Goal: Task Accomplishment & Management: Manage account settings

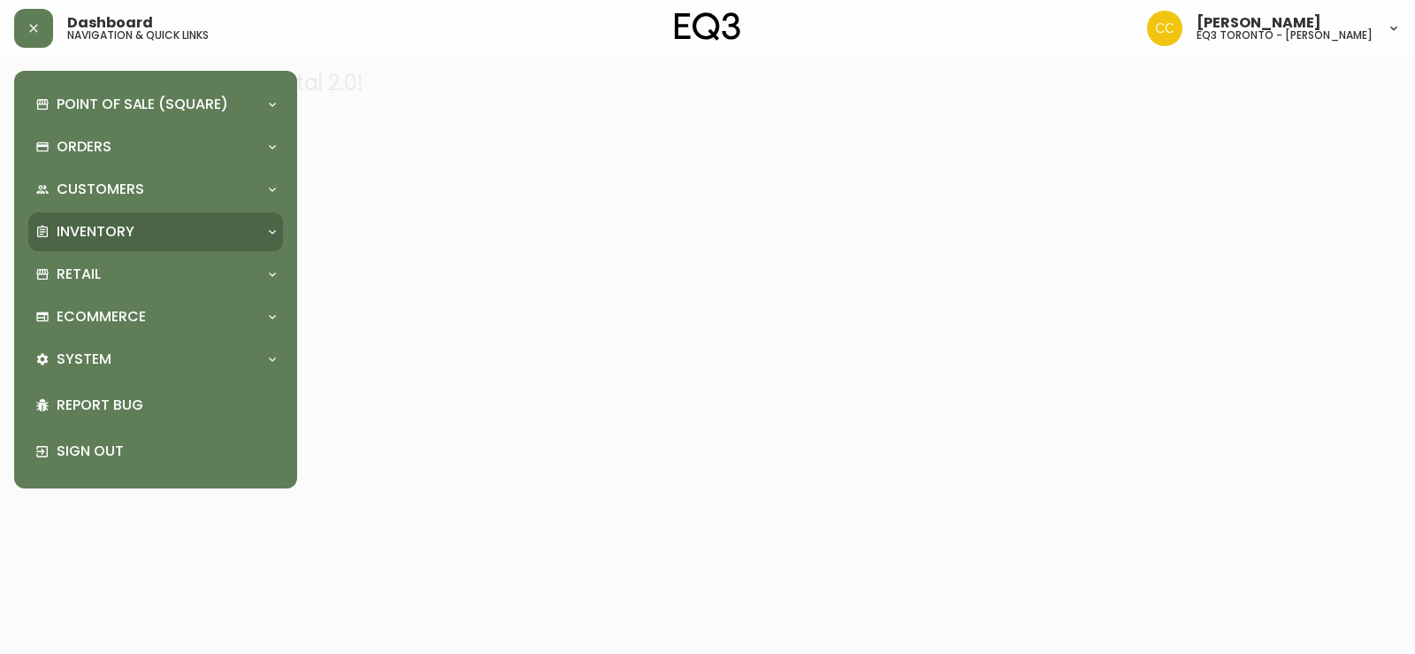
click at [127, 219] on div "Inventory" at bounding box center [155, 231] width 255 height 39
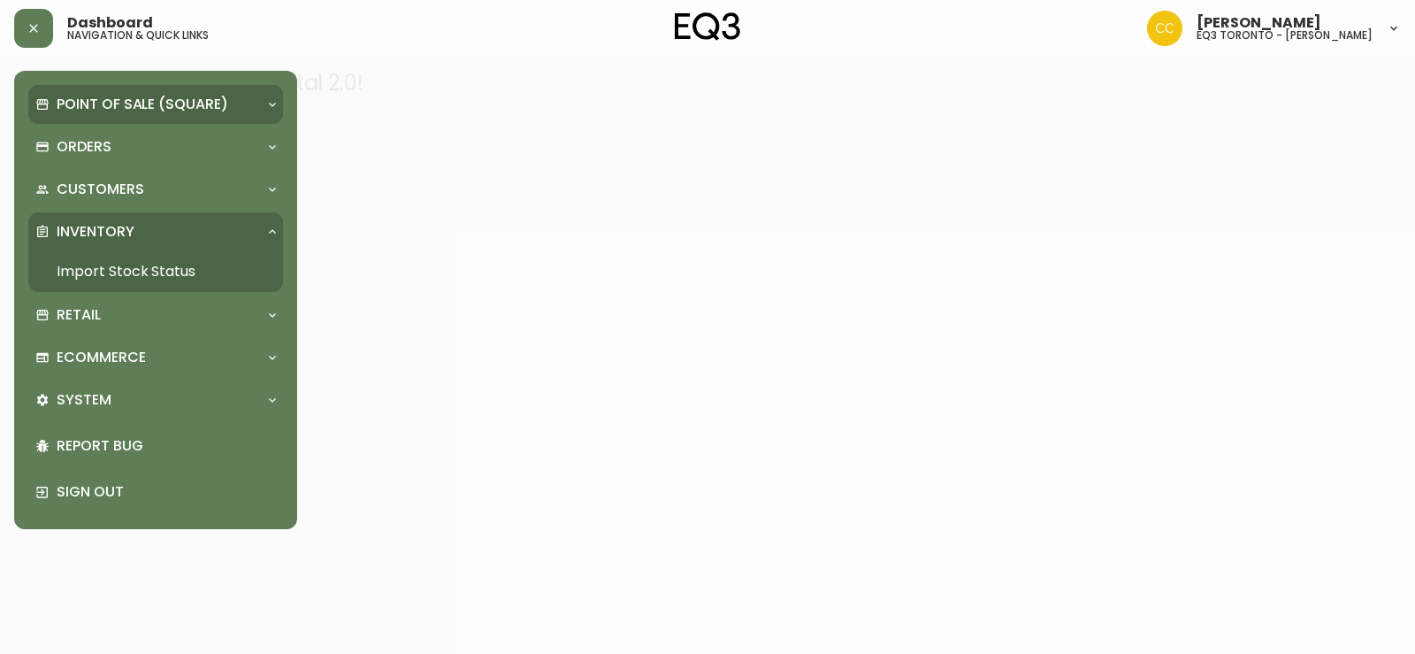
click at [127, 110] on p "Point of Sale (Square)" at bounding box center [143, 104] width 172 height 19
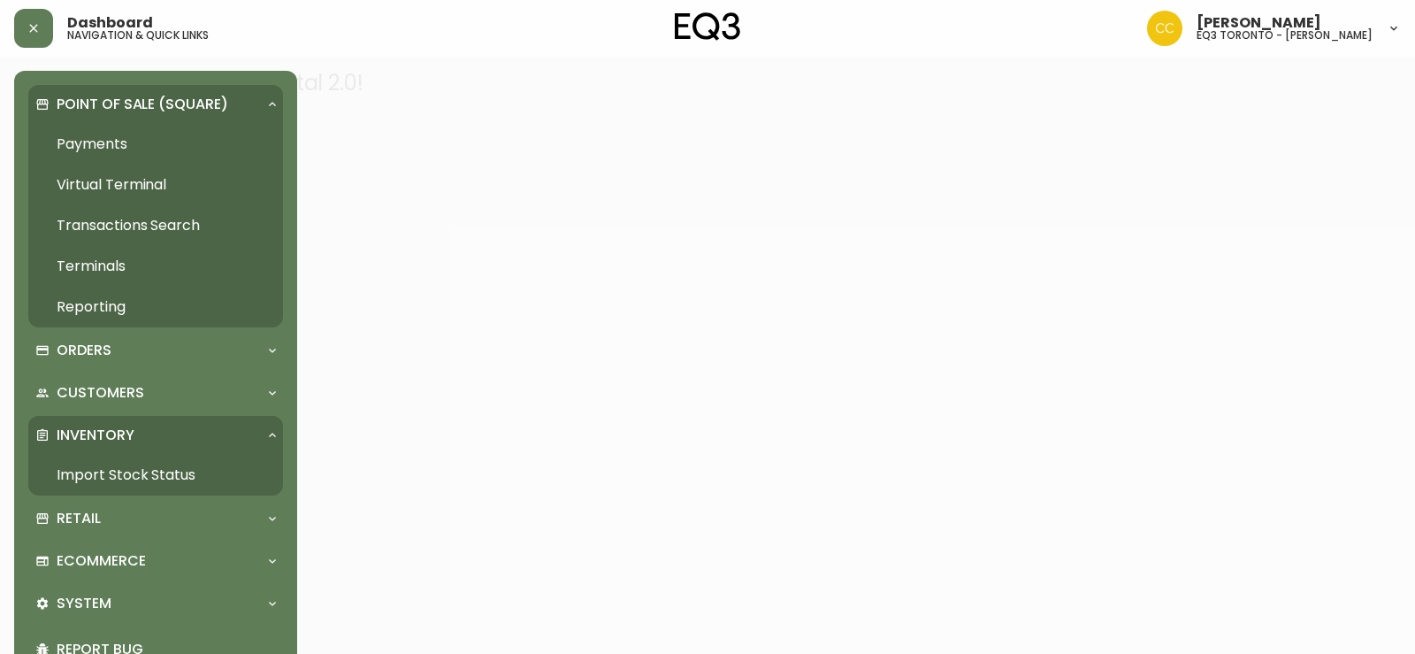
click at [139, 483] on link "Import Stock Status" at bounding box center [155, 475] width 255 height 41
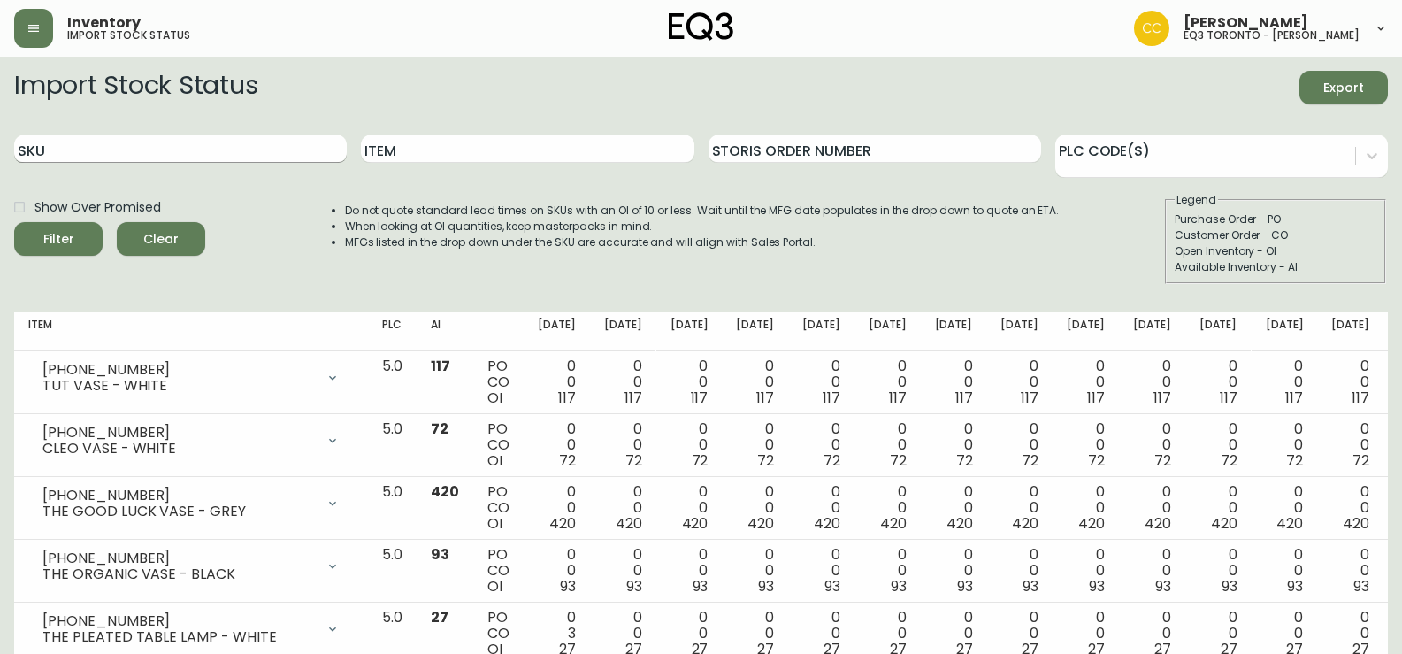
click at [189, 142] on input "SKU" at bounding box center [180, 148] width 333 height 28
paste input "[PHONE_NUMBER]"
click at [14, 222] on button "Filter" at bounding box center [58, 239] width 88 height 34
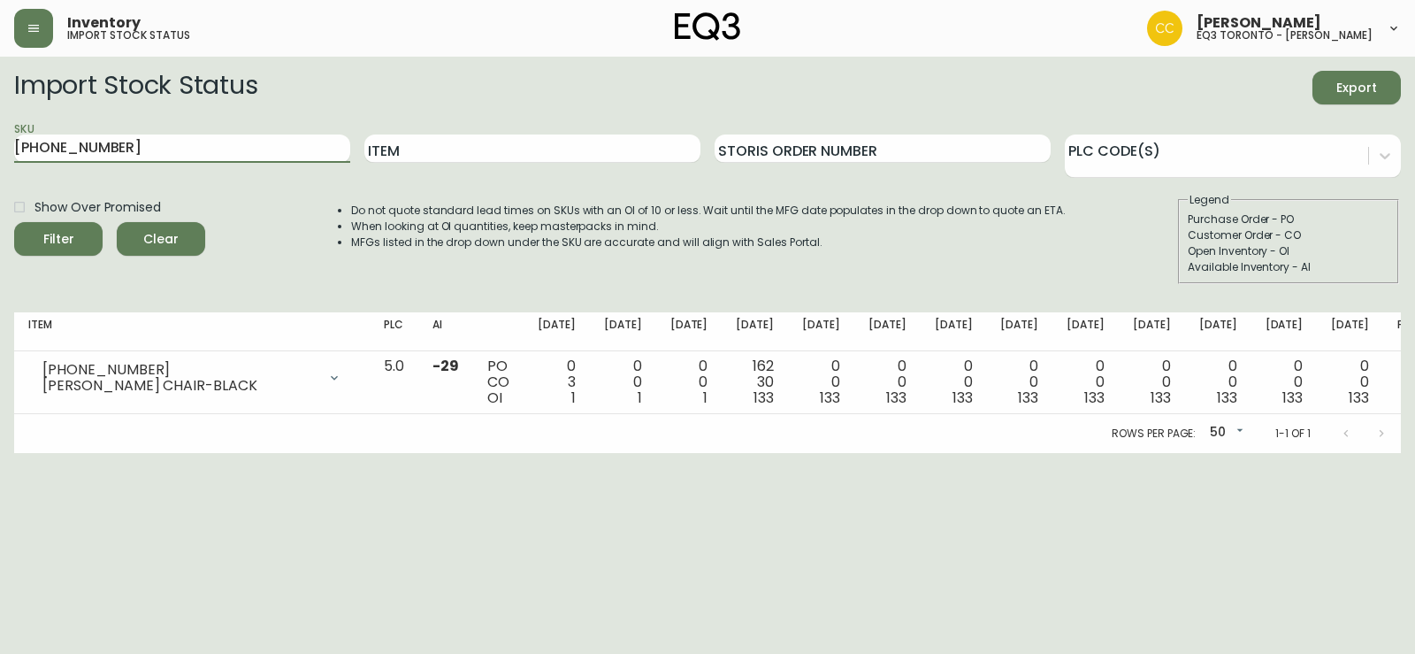
drag, startPoint x: 172, startPoint y: 139, endPoint x: 0, endPoint y: 149, distance: 171.9
click at [0, 149] on main "Import Stock Status Export SKU [PHONE_NUMBER] Item Storis Order Number PLC Code…" at bounding box center [707, 255] width 1415 height 396
paste input "805-0"
click at [14, 222] on button "Filter" at bounding box center [58, 239] width 88 height 34
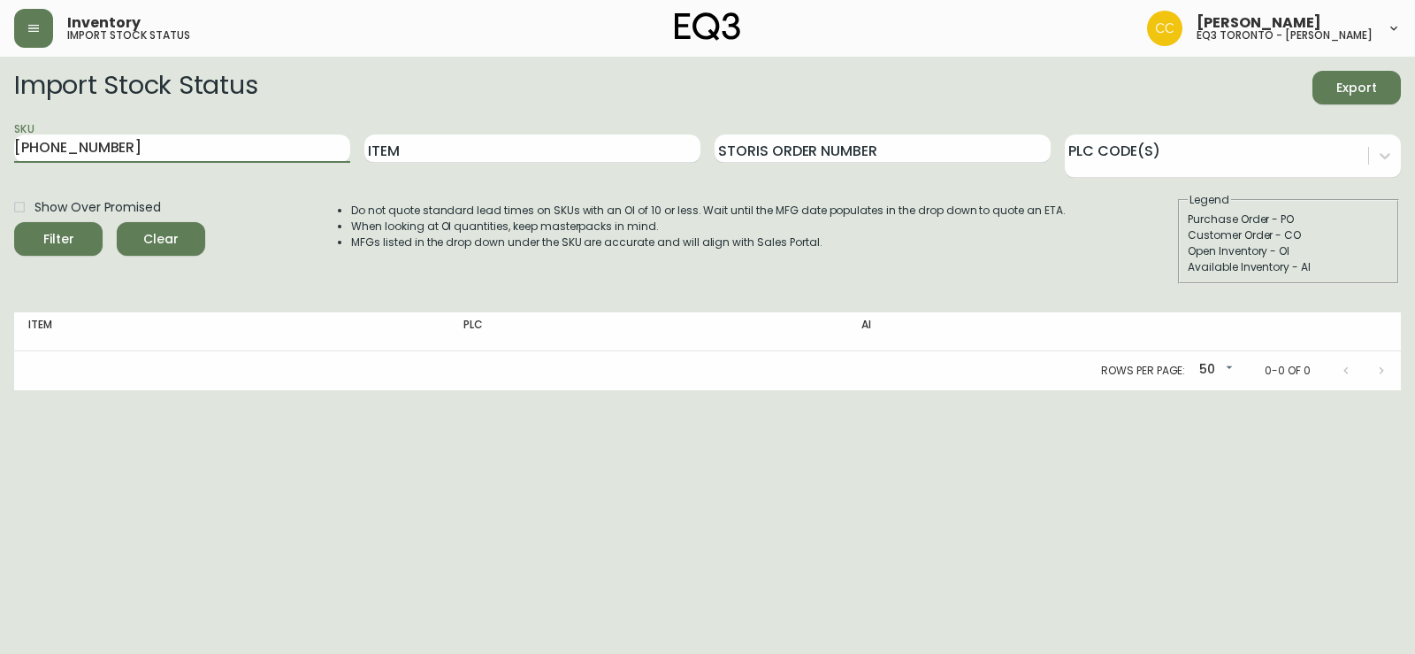
drag, startPoint x: 180, startPoint y: 146, endPoint x: 0, endPoint y: 143, distance: 180.5
click at [0, 146] on main "Import Stock Status Export SKU [PHONE_NUMBER] Item Storis Order Number PLC Code…" at bounding box center [707, 223] width 1415 height 333
paste input "388-23-A"
click at [14, 222] on button "Filter" at bounding box center [58, 239] width 88 height 34
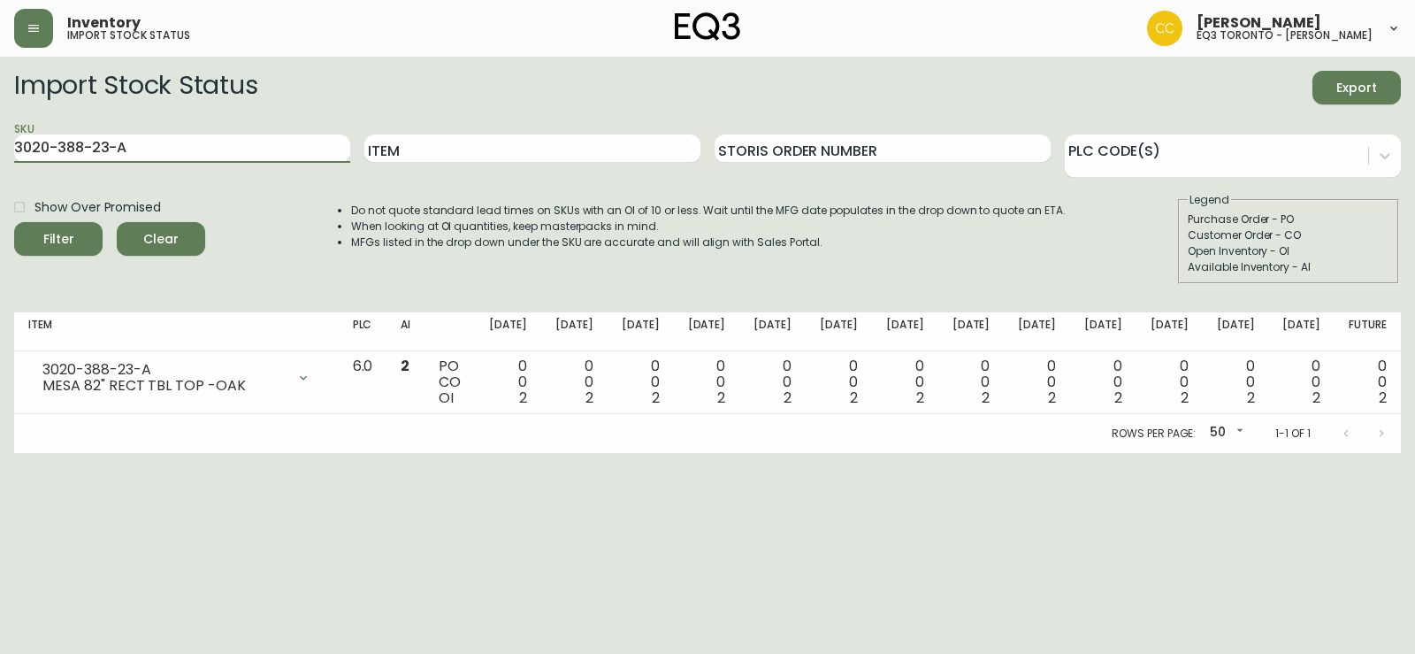
drag, startPoint x: 184, startPoint y: 144, endPoint x: 0, endPoint y: 119, distance: 185.6
click at [0, 120] on main "Import Stock Status Export SKU 3020-388-23-A Item Storis Order Number PLC Code(…" at bounding box center [707, 255] width 1415 height 396
paste input "7-4-B"
click at [14, 222] on button "Filter" at bounding box center [58, 239] width 88 height 34
click at [55, 144] on input "3020-387-4-B" at bounding box center [182, 148] width 336 height 28
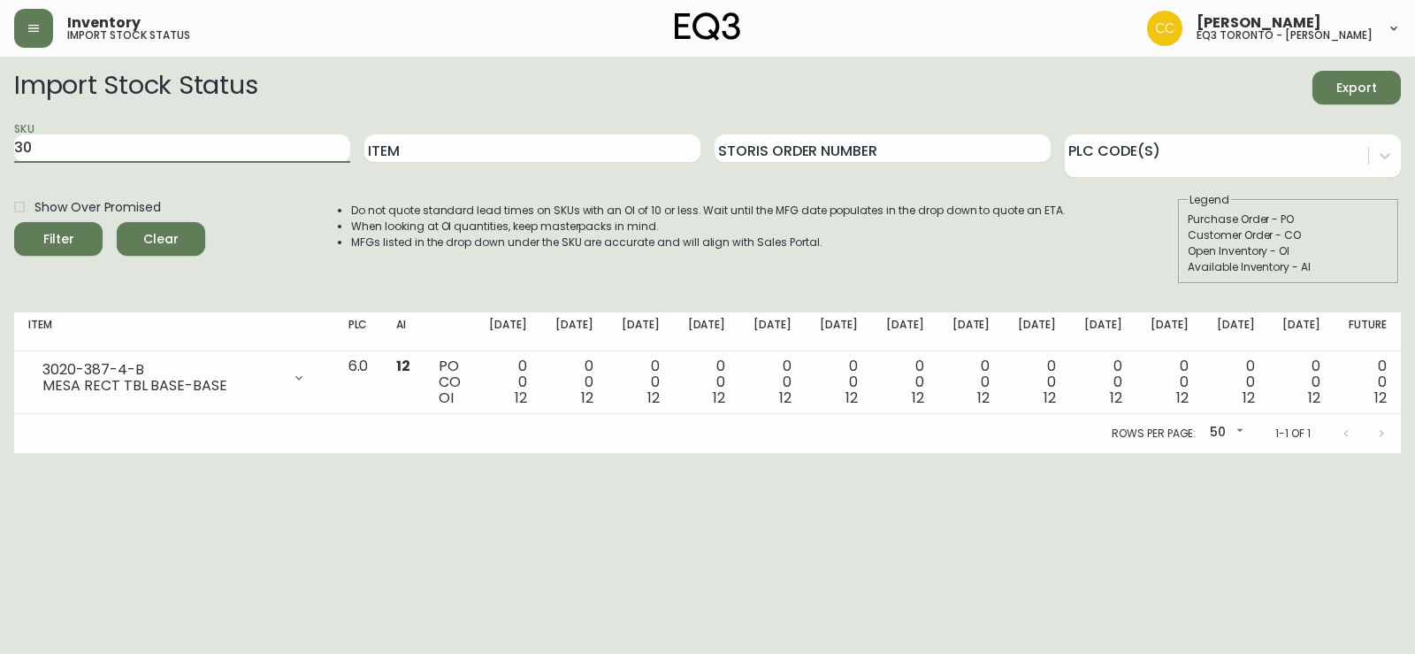
type input "3"
paste input "3020-387-4-C"
type input "3020-387-4-C"
click at [14, 222] on button "Filter" at bounding box center [58, 239] width 88 height 34
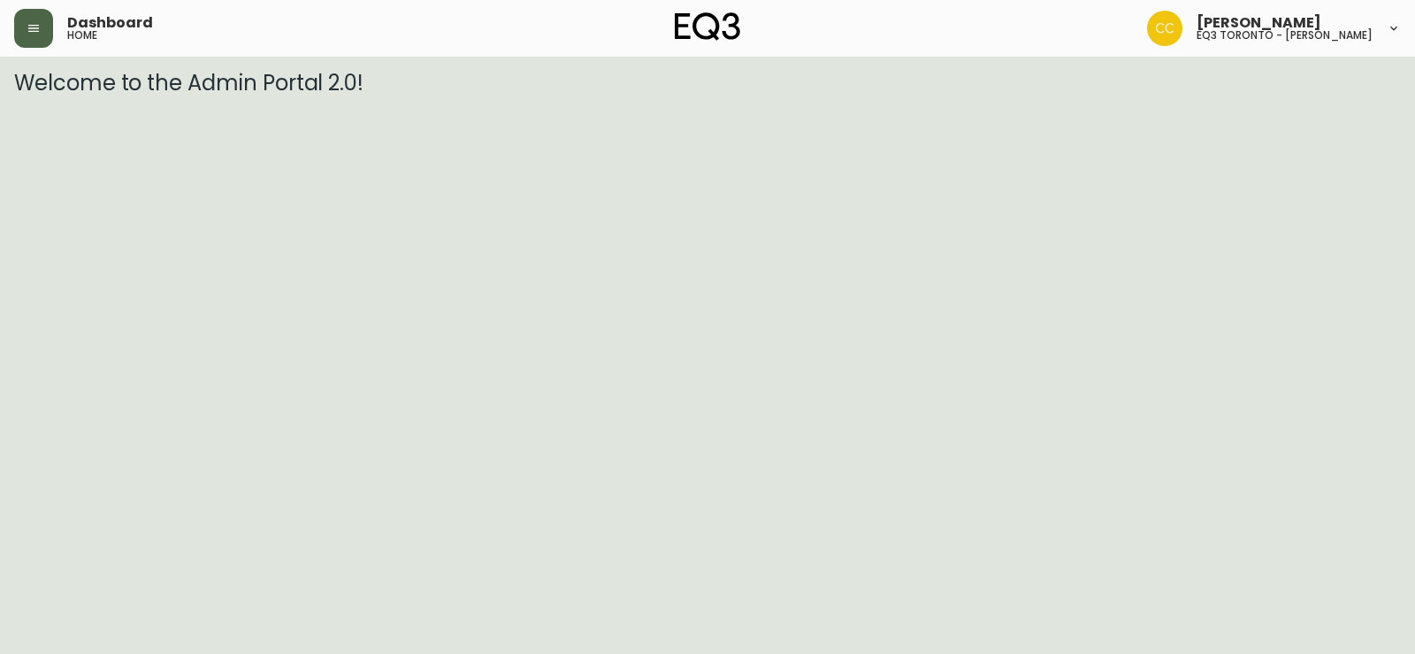
click at [39, 40] on button "button" at bounding box center [33, 28] width 39 height 39
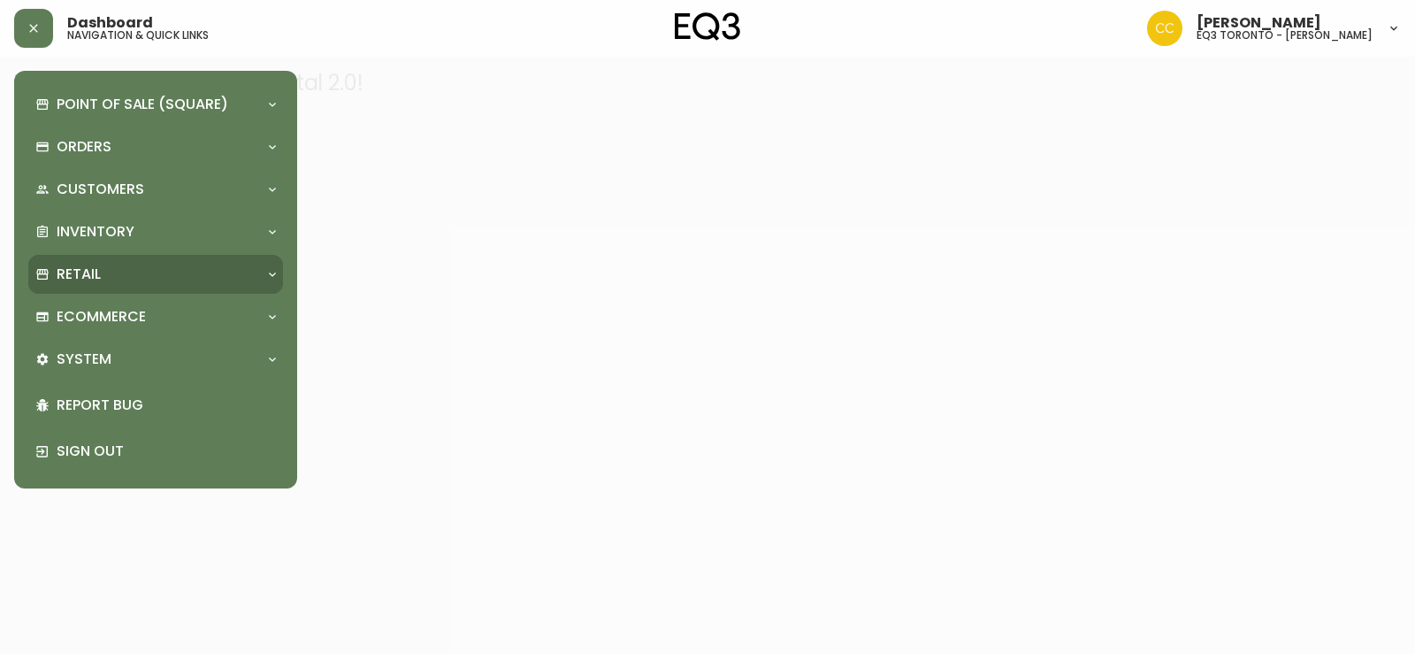
click at [121, 275] on div "Retail" at bounding box center [146, 273] width 223 height 19
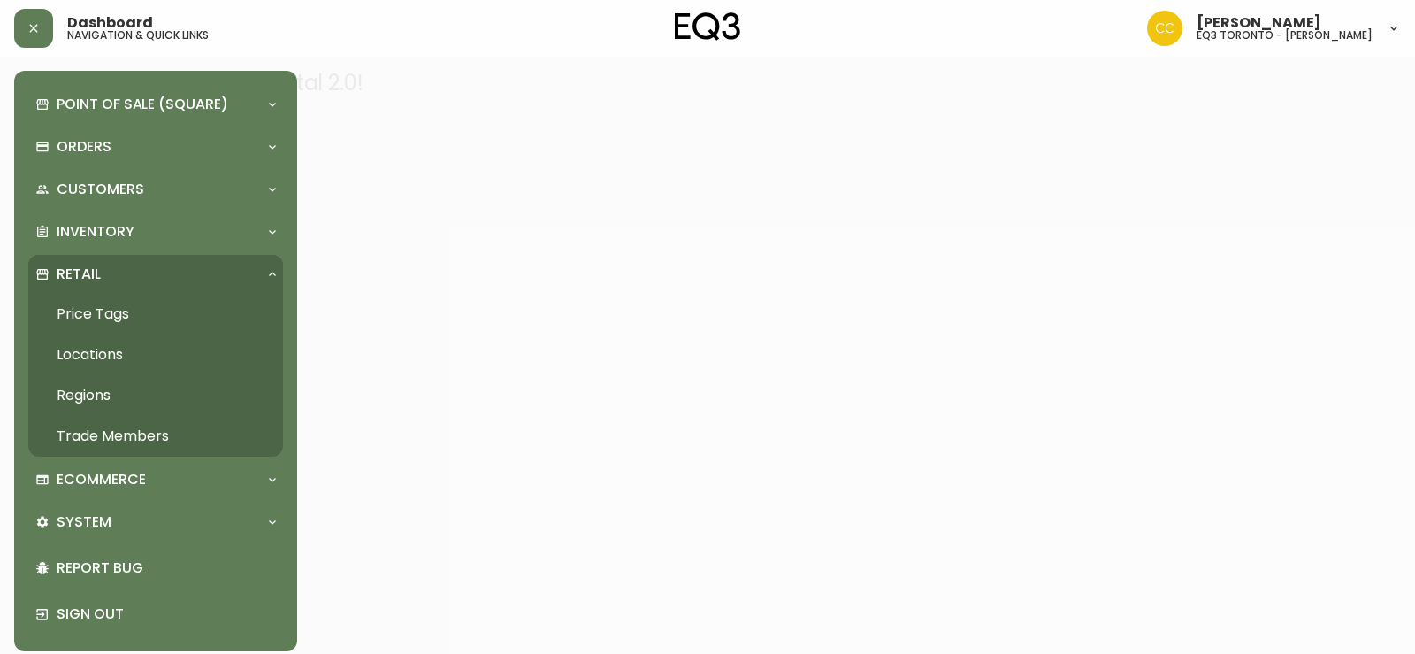
click at [134, 433] on link "Trade Members" at bounding box center [155, 436] width 255 height 41
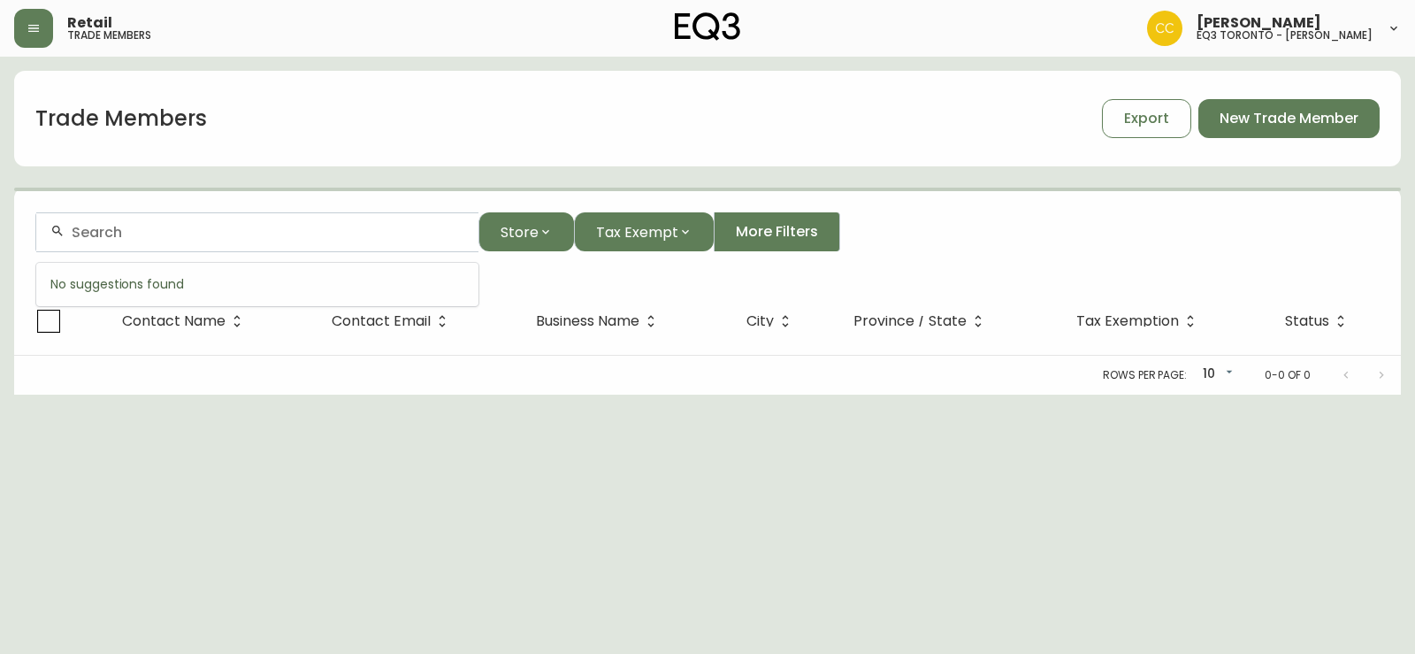
click at [166, 234] on input "text" at bounding box center [268, 232] width 393 height 17
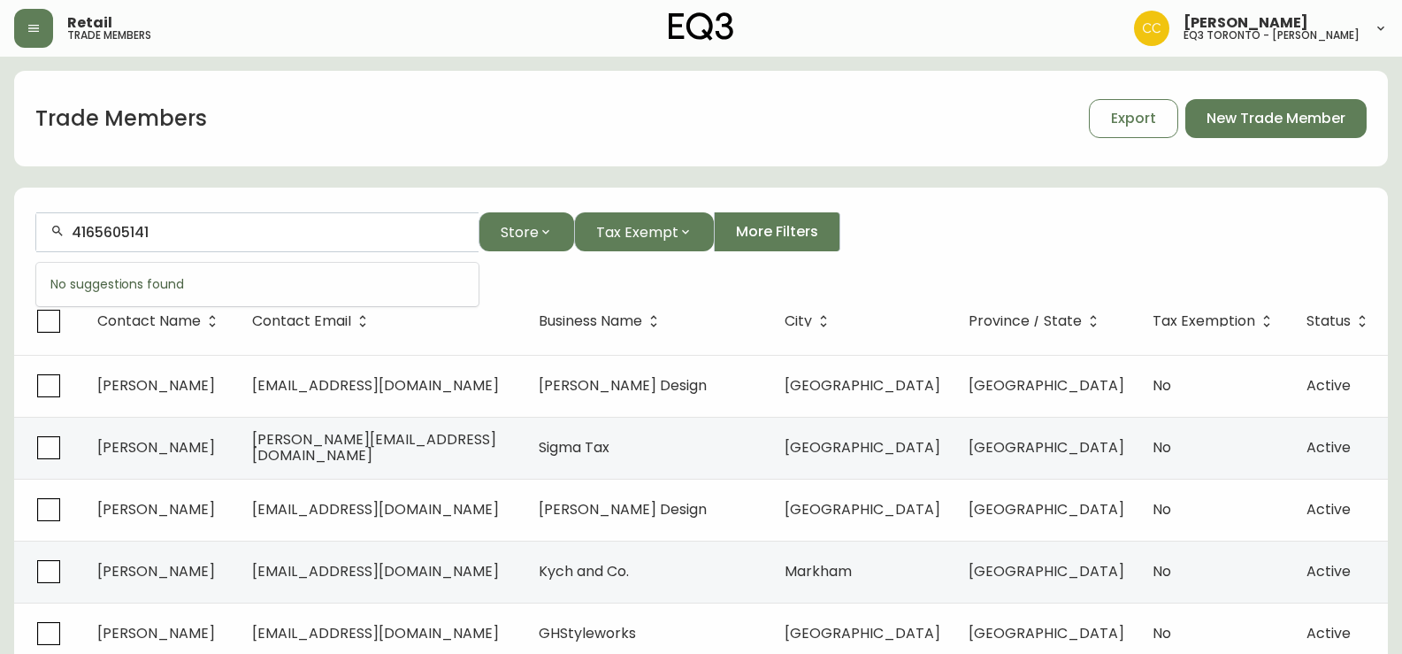
click at [249, 241] on div "4165605141" at bounding box center [257, 232] width 442 height 40
drag, startPoint x: 249, startPoint y: 240, endPoint x: 0, endPoint y: 257, distance: 249.1
click at [0, 257] on main "Trade Members Export New Trade Member 4165605141 Store Tax Exempt More Filters …" at bounding box center [701, 536] width 1402 height 958
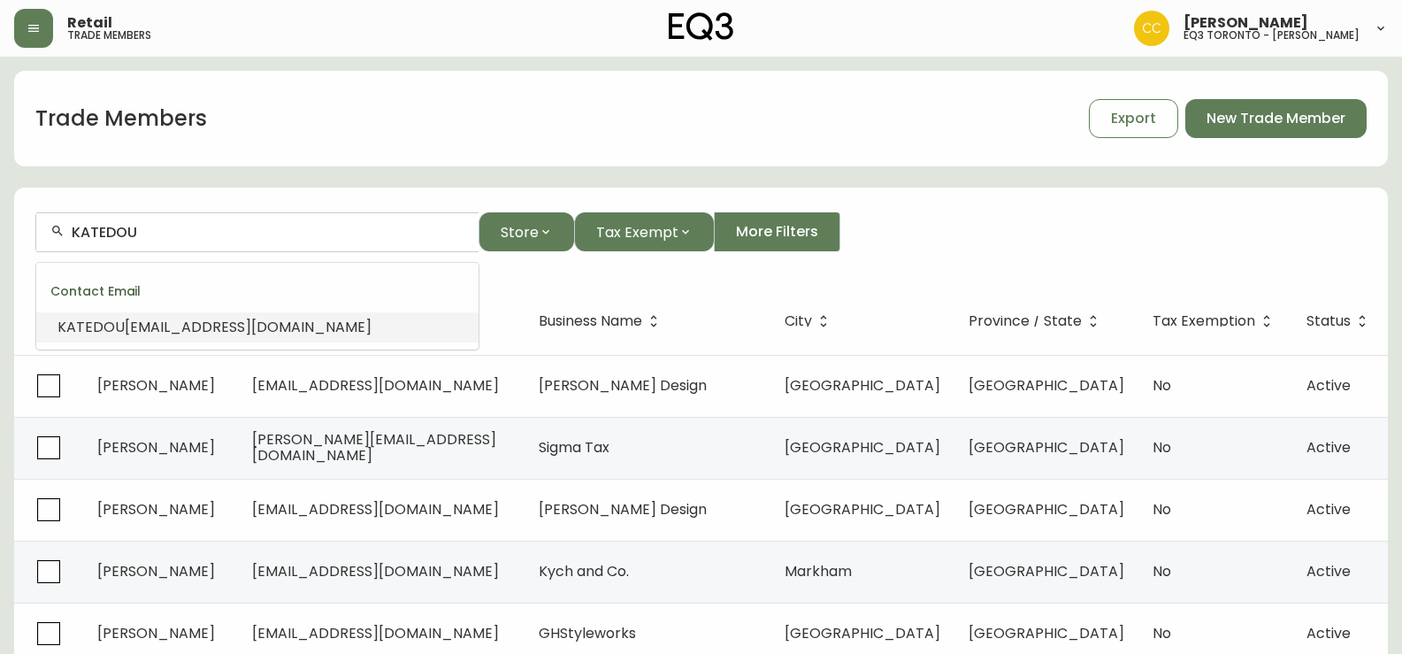
click at [149, 326] on span "GALL@GMAIL.COM" at bounding box center [248, 327] width 247 height 20
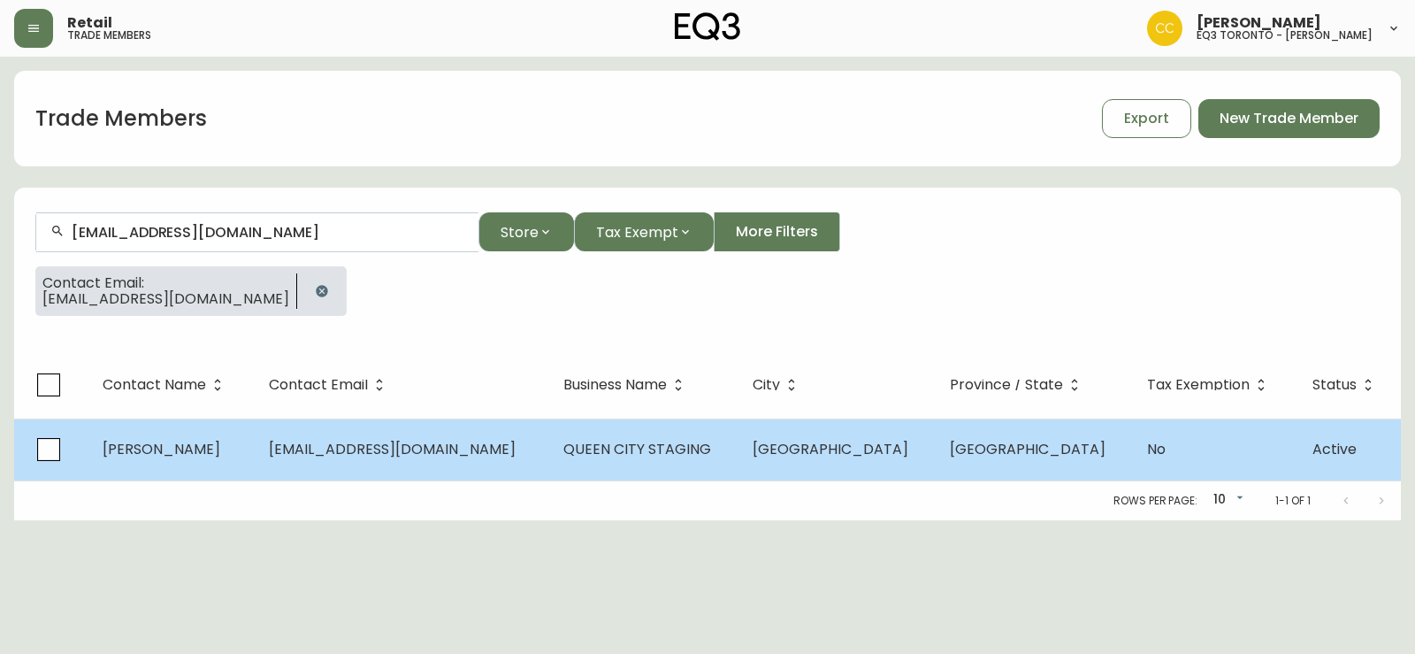
type input "KATEDOUGALL@GMAIL.COM"
click at [418, 469] on td "katedougall@gmail.com" at bounding box center [402, 449] width 295 height 62
click at [418, 469] on html "Retail trade members Colin Cook eq3 toronto - hanna Trade Members Export New Tr…" at bounding box center [707, 260] width 1415 height 520
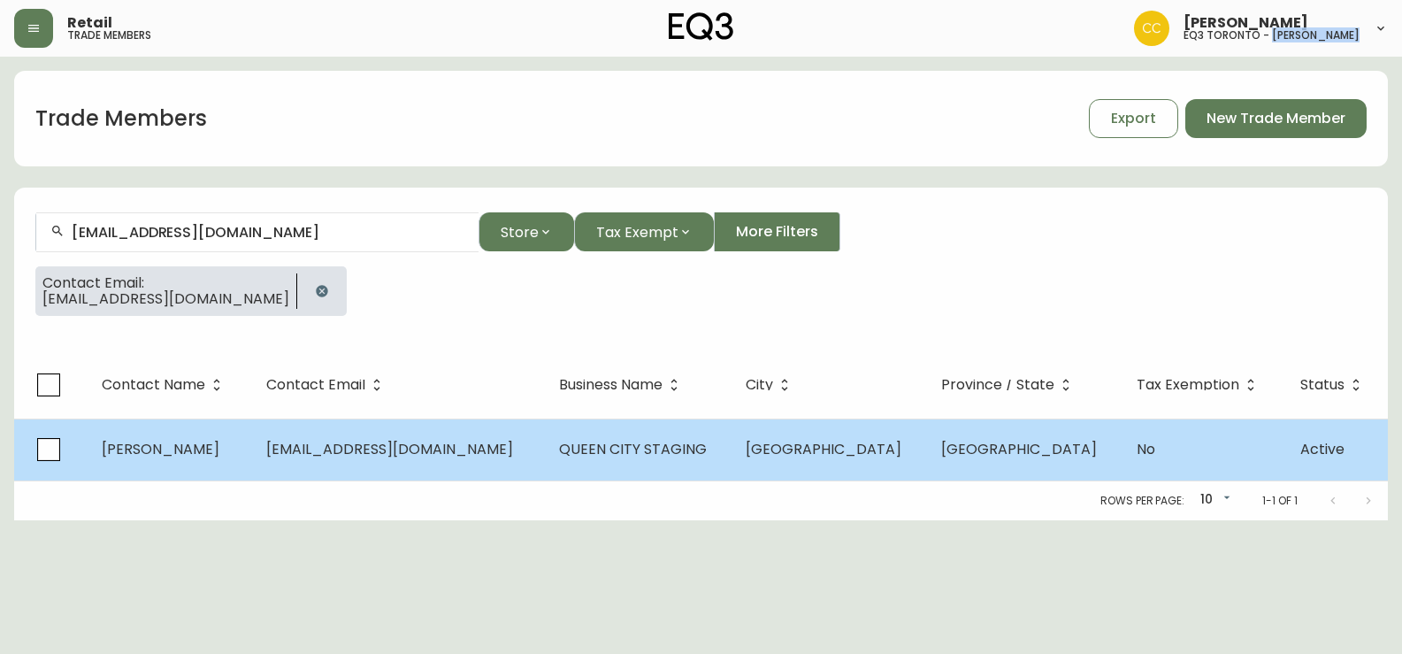
select select "ON"
select select "CA"
select select "CA_EN"
select select "Other"
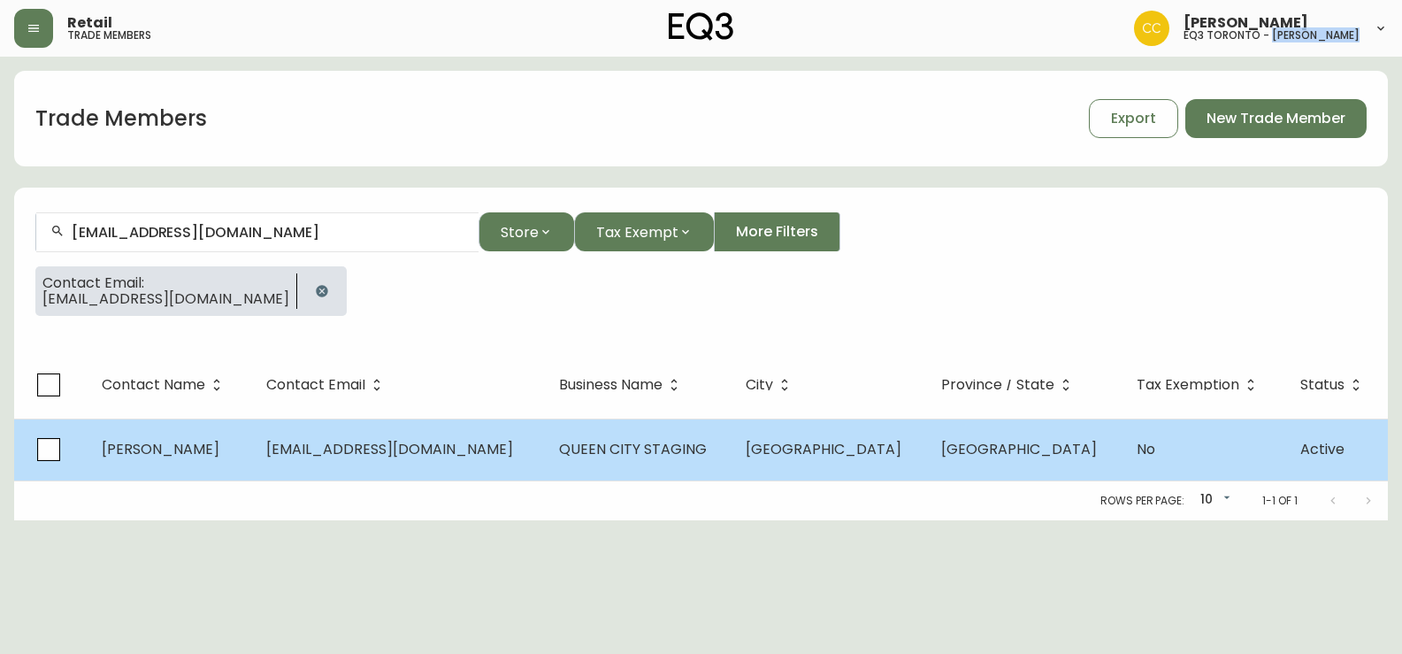
select select "false"
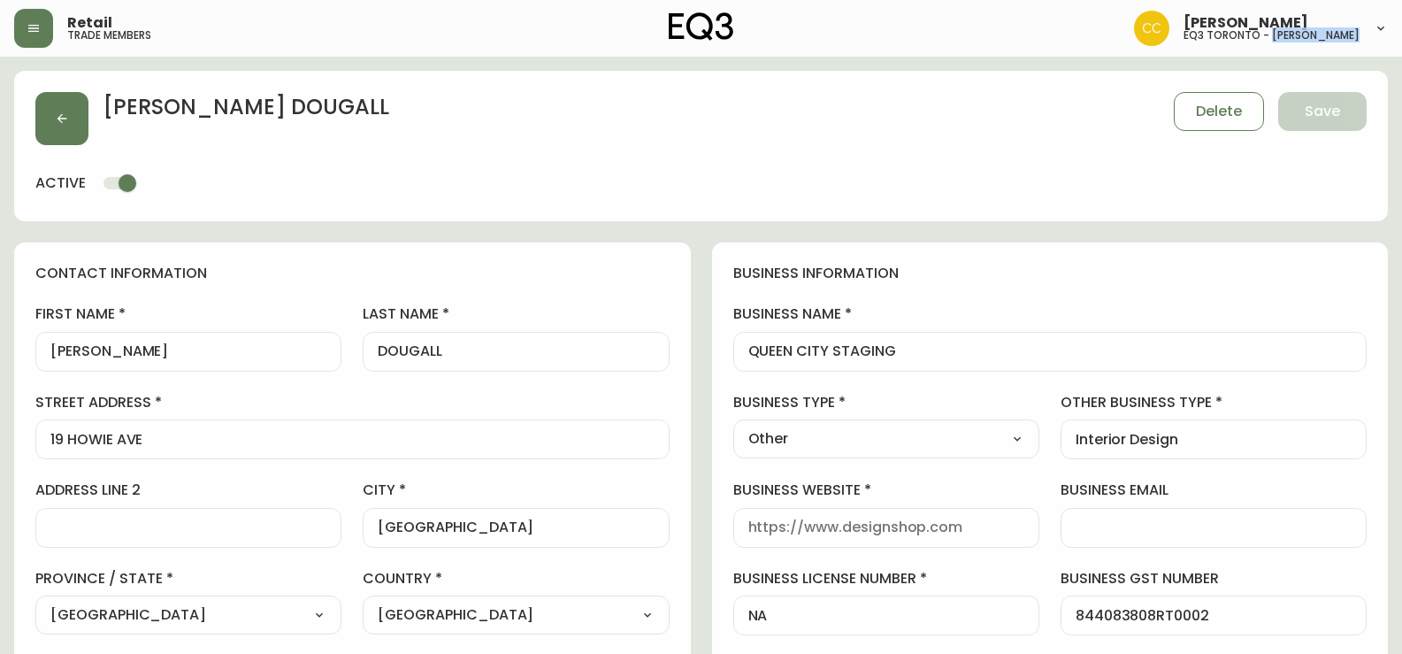
type input "EQ3 Toronto - Hanna"
select select "cjw10z96s008u6gs0ccm7hd19"
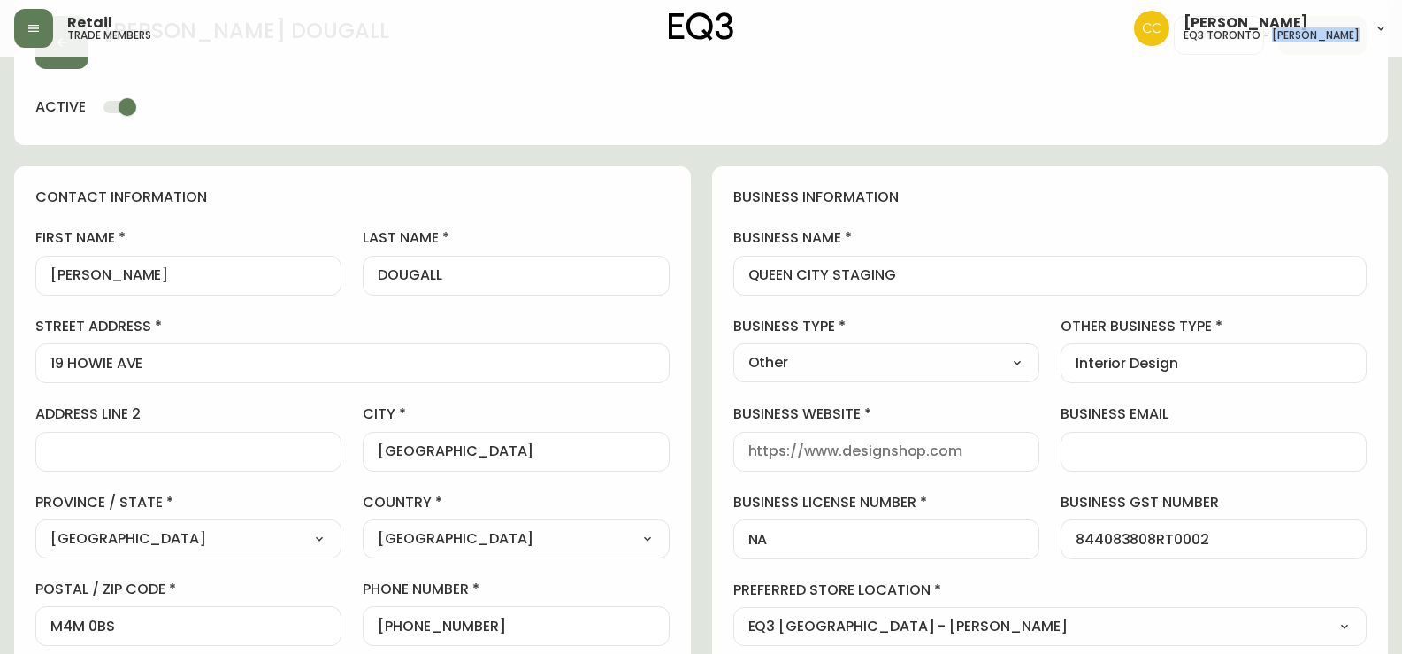
scroll to position [265, 0]
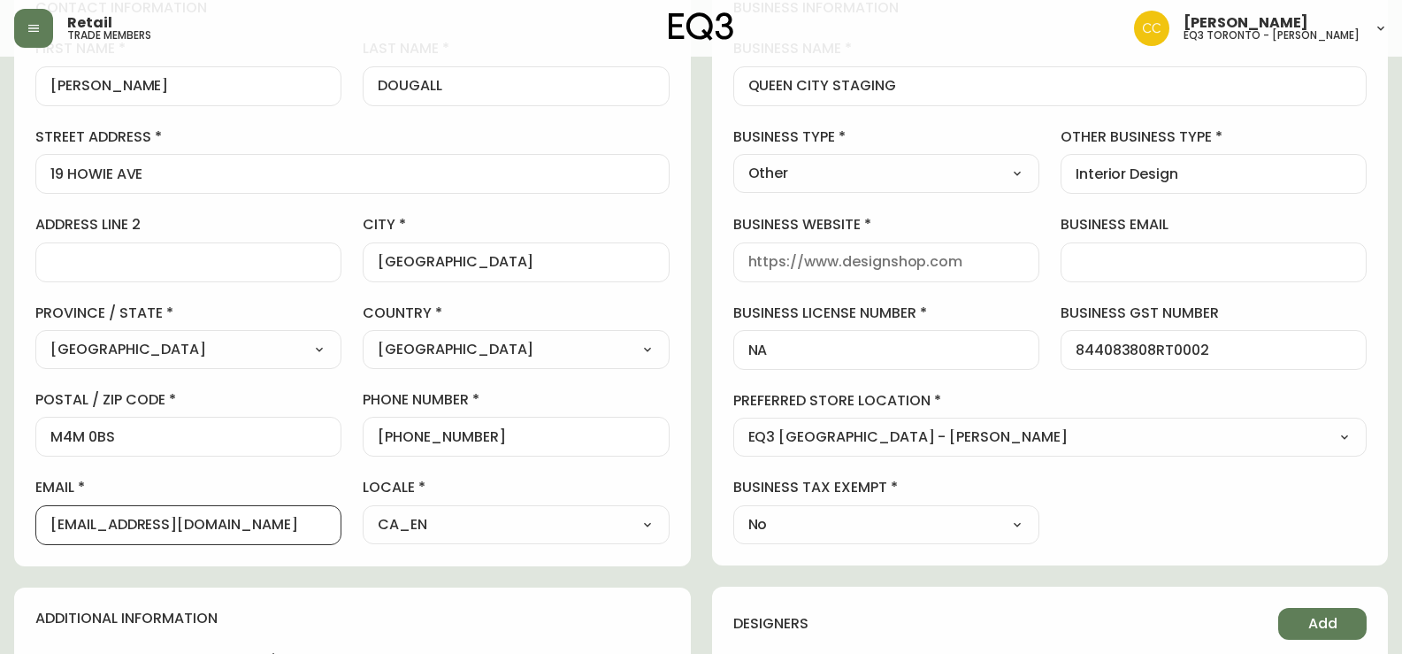
drag, startPoint x: 210, startPoint y: 535, endPoint x: 11, endPoint y: 528, distance: 199.2
click at [3, 533] on main "KATE DOUGALL Delete Save active contact information first name KATE last name D…" at bounding box center [701, 506] width 1402 height 1431
click at [303, 533] on input "katedougall@gmail.com" at bounding box center [188, 525] width 276 height 17
drag, startPoint x: 281, startPoint y: 533, endPoint x: 34, endPoint y: 518, distance: 247.2
click at [34, 518] on div "contact information first name KATE last name DOUGALL street address 19 HOWIE A…" at bounding box center [352, 271] width 677 height 589
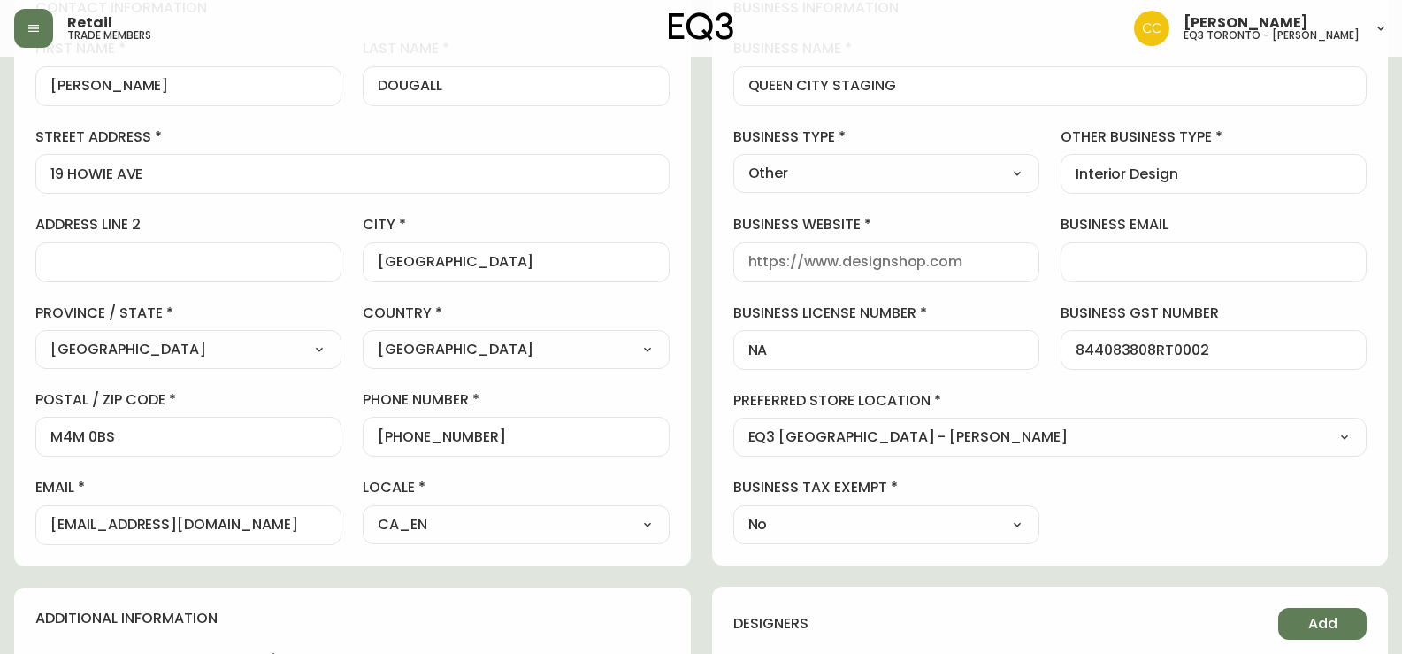
click at [0, 464] on main "KATE DOUGALL Delete Save active contact information first name KATE last name D…" at bounding box center [701, 506] width 1402 height 1431
drag, startPoint x: 450, startPoint y: 437, endPoint x: 391, endPoint y: 445, distance: 59.8
click at [391, 445] on input "+14165605141" at bounding box center [516, 436] width 276 height 17
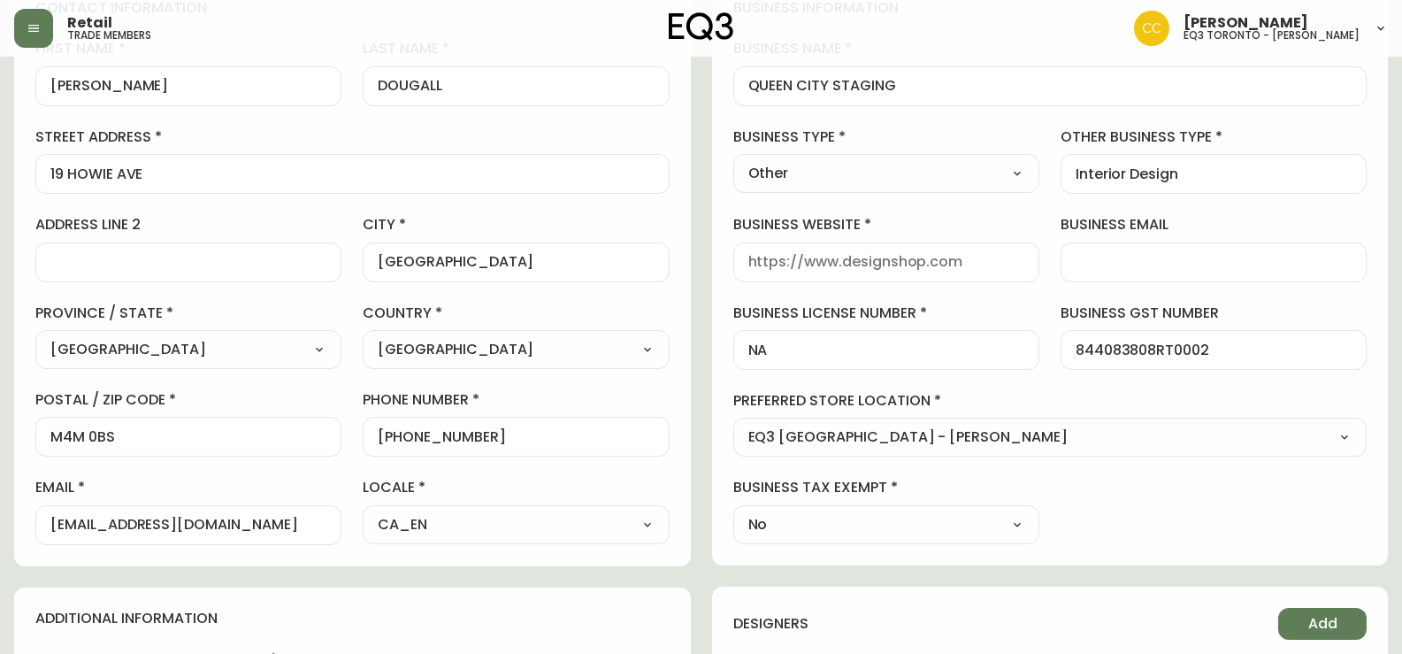
click at [0, 195] on main "KATE DOUGALL Delete Save active contact information first name KATE last name D…" at bounding box center [701, 506] width 1402 height 1431
